Goal: Find specific page/section: Find specific page/section

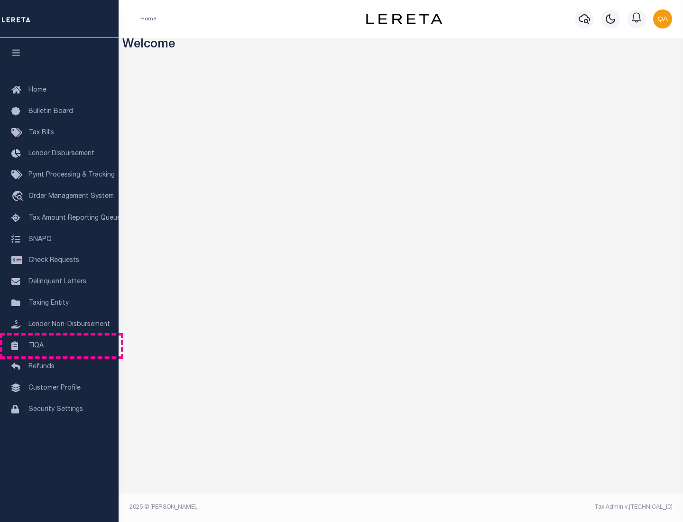
click at [59, 345] on link "TIQA" at bounding box center [59, 345] width 119 height 21
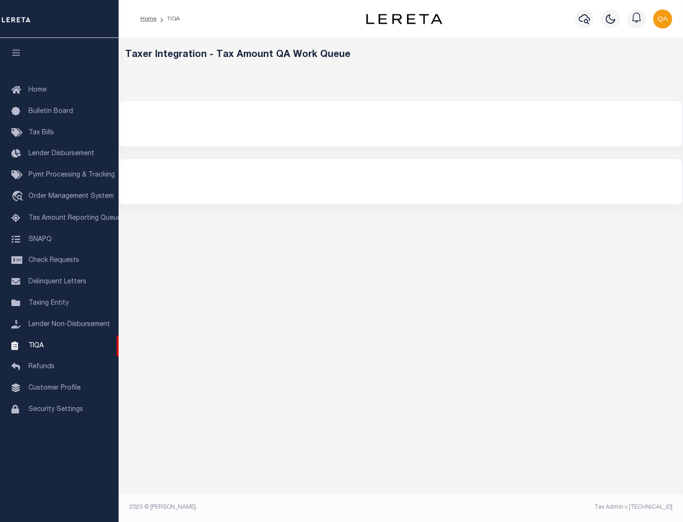
select select "200"
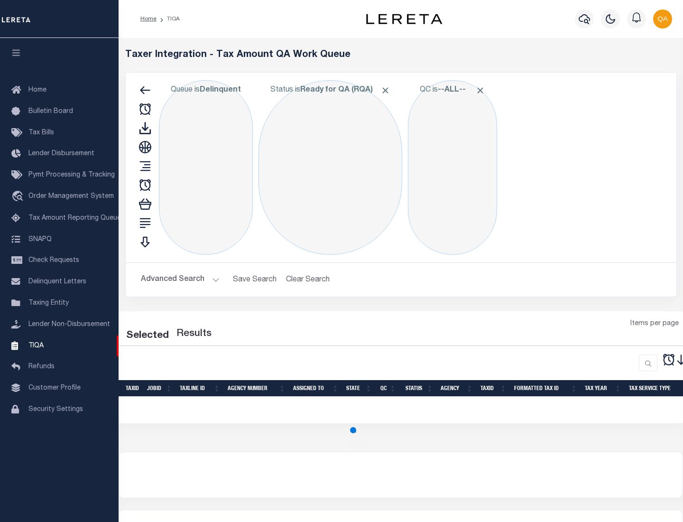
select select "200"
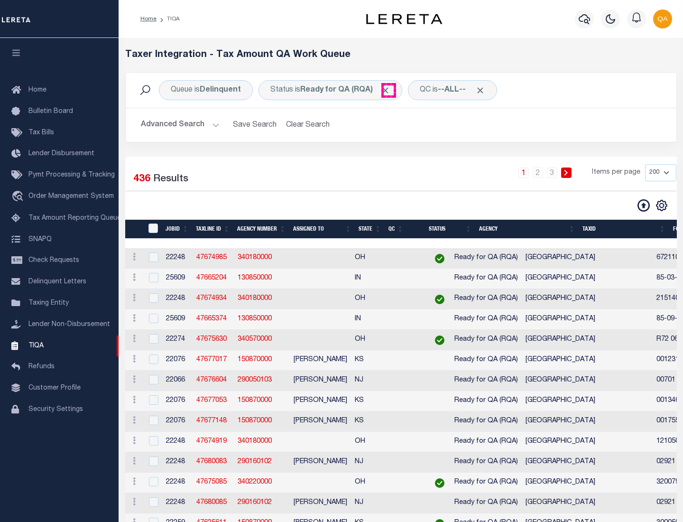
click at [388, 90] on span "Click to Remove" at bounding box center [385, 90] width 10 height 10
